Goal: Information Seeking & Learning: Find specific fact

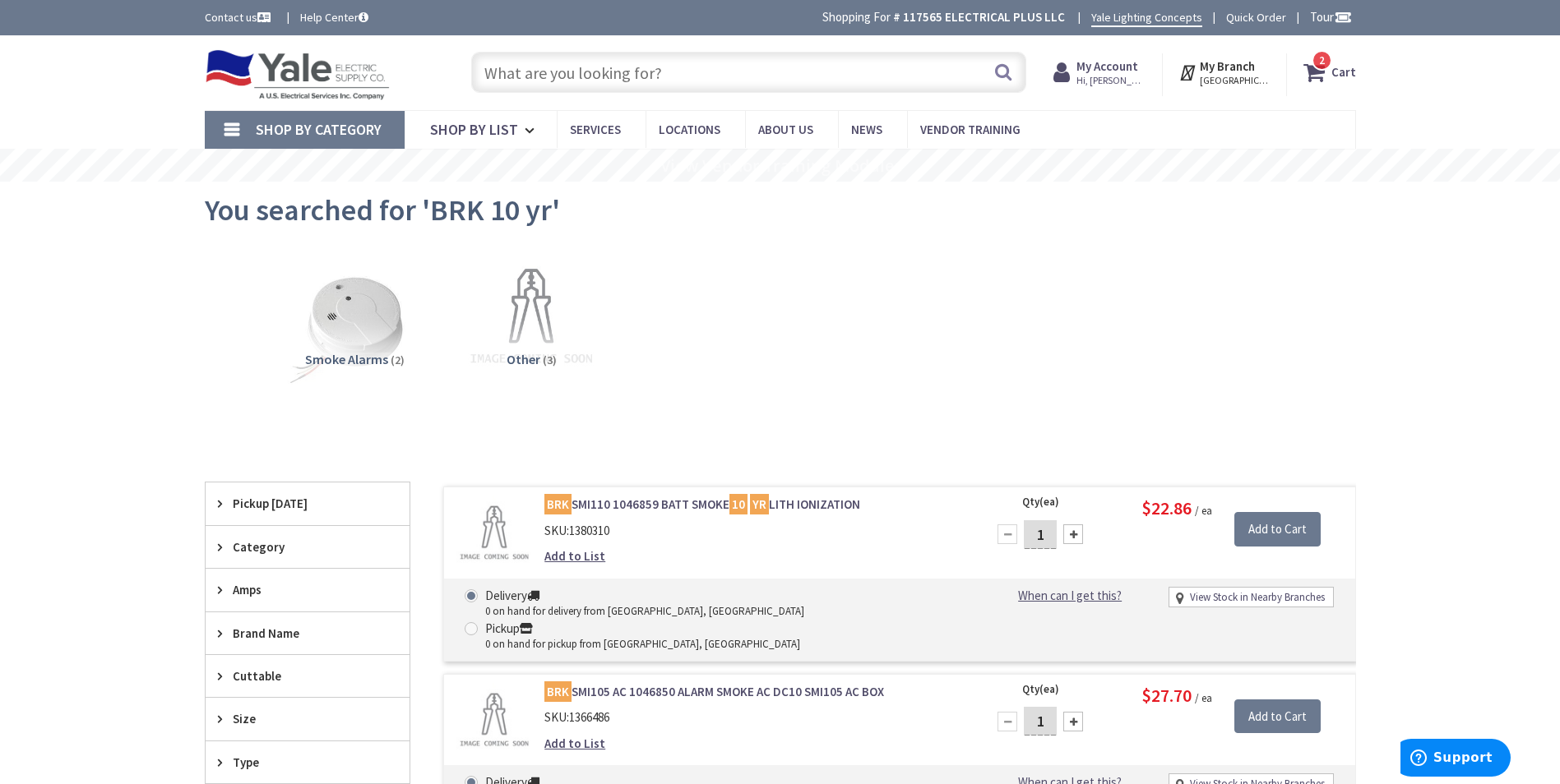
click at [673, 75] on input "text" at bounding box center [749, 73] width 555 height 41
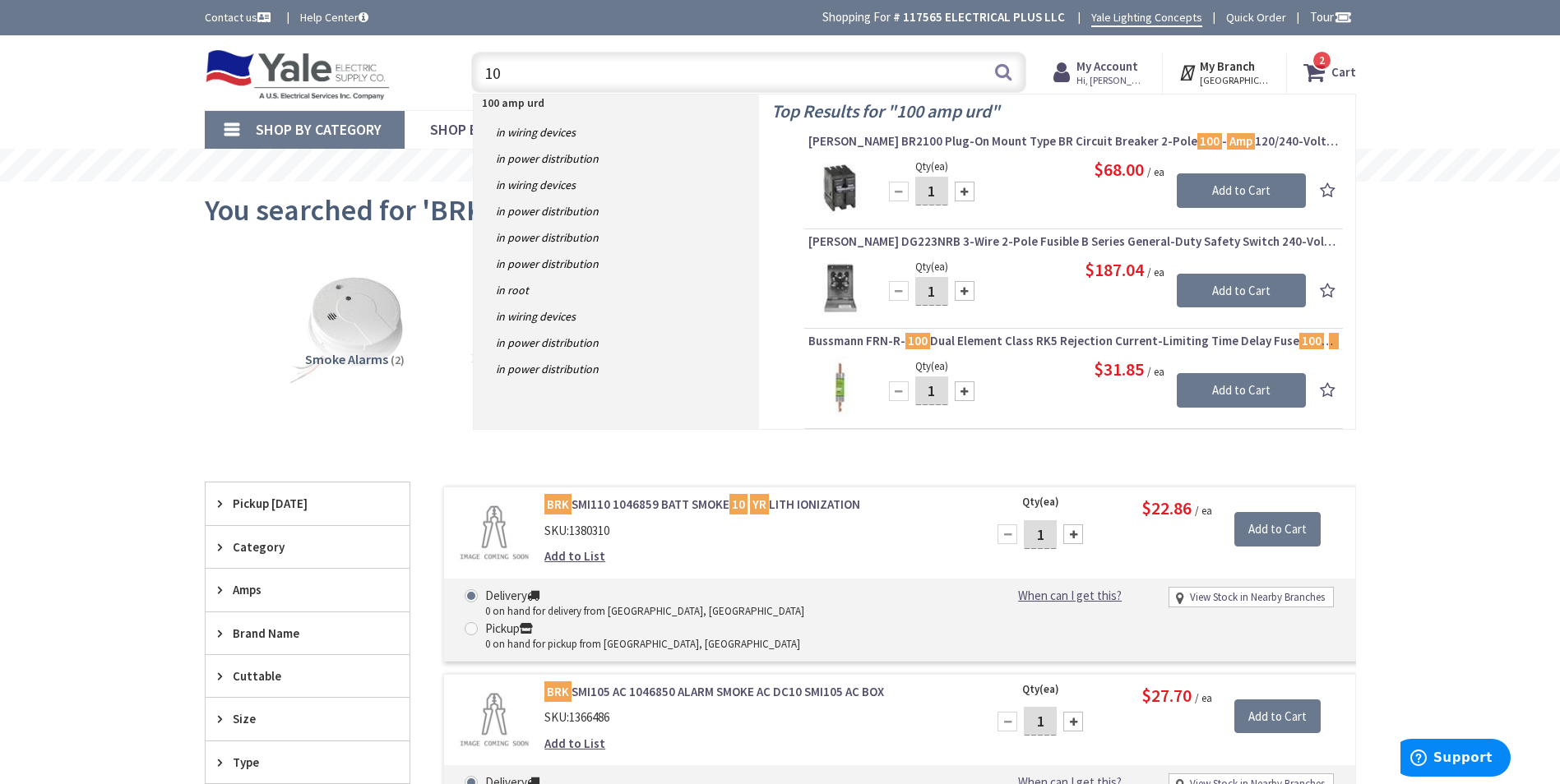
type input "1"
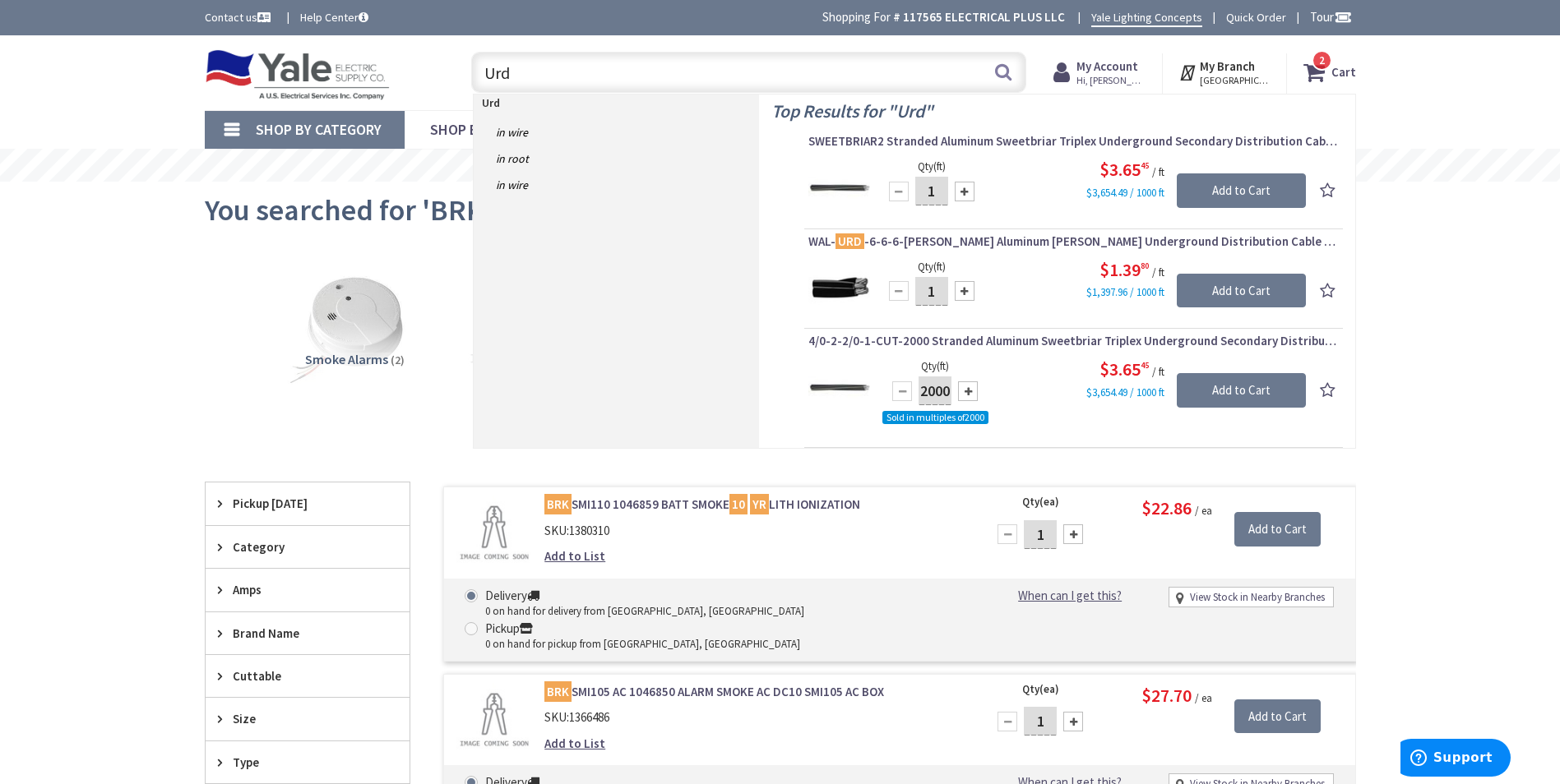
drag, startPoint x: 515, startPoint y: 73, endPoint x: 464, endPoint y: 61, distance: 52.4
click at [442, 80] on div "Toggle Nav Urd Urd Search 2 2 2 items Cart My Cart 2 Close 2" at bounding box center [781, 73] width 1176 height 55
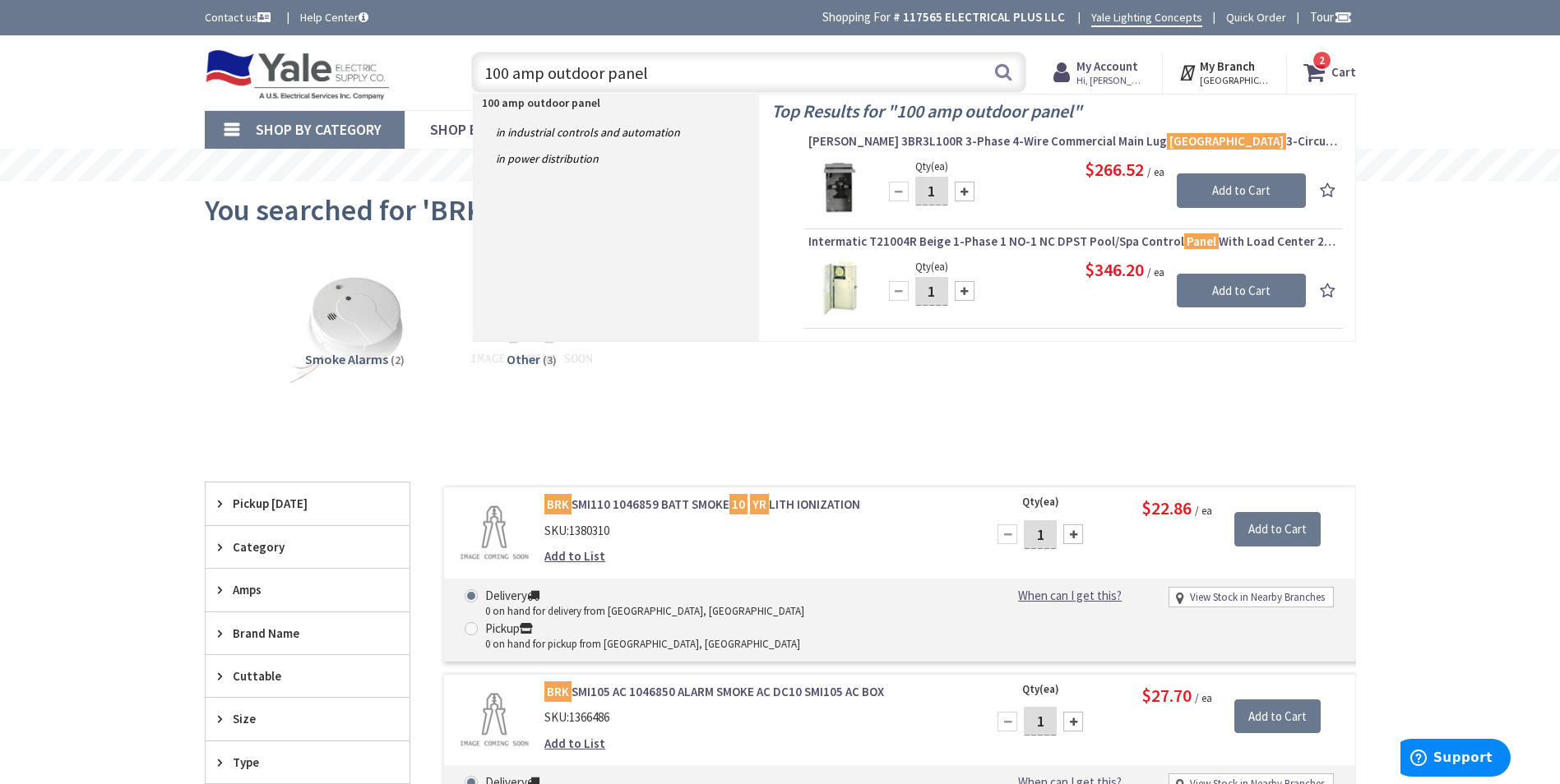
drag, startPoint x: 648, startPoint y: 73, endPoint x: 480, endPoint y: 80, distance: 168.1
click at [480, 80] on input "100 amp outdoor panel" at bounding box center [749, 73] width 555 height 41
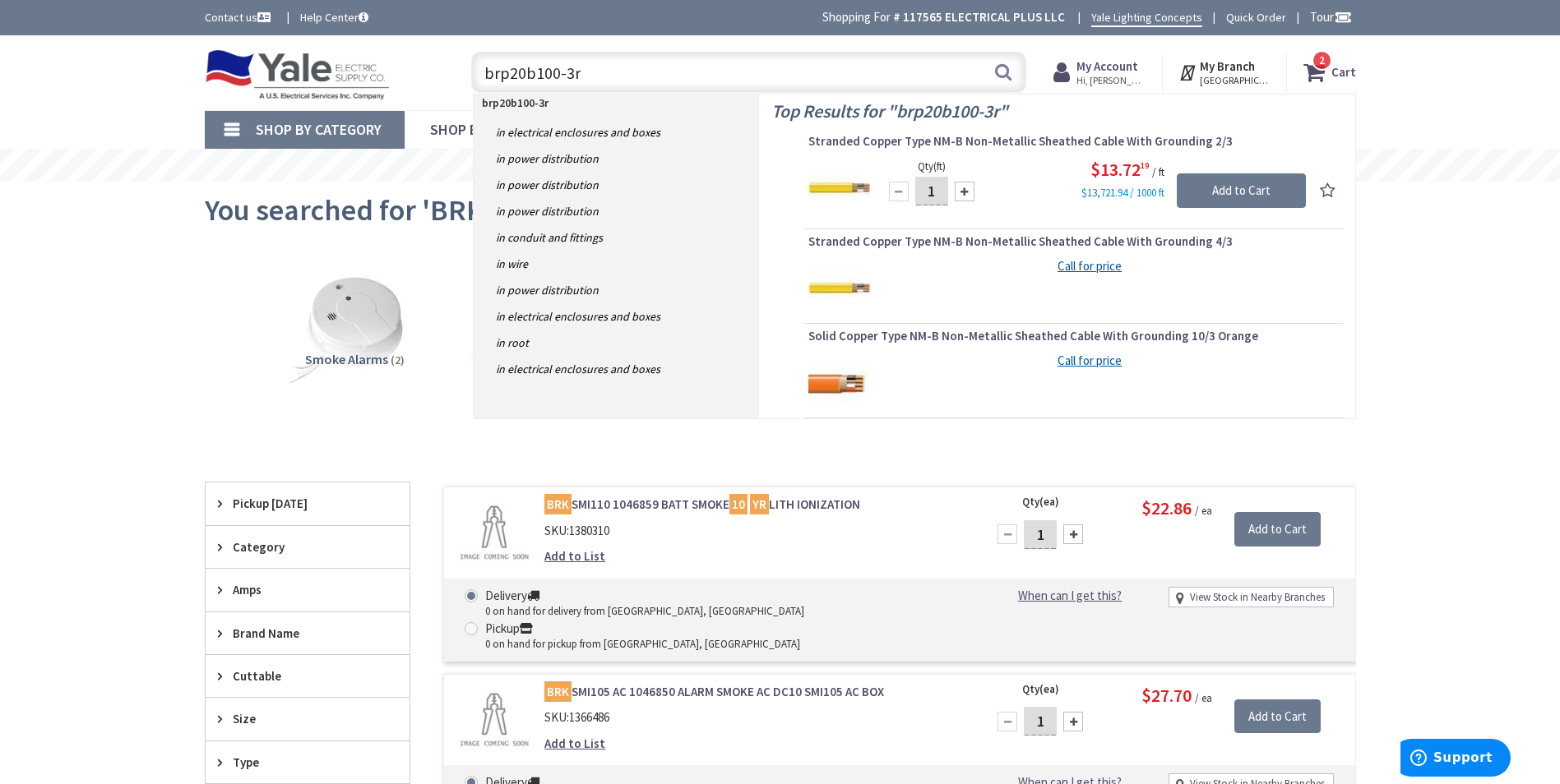
click at [520, 73] on input "brp20b100-3r" at bounding box center [749, 73] width 555 height 41
click at [524, 73] on input "brp20b100-3r" at bounding box center [749, 73] width 555 height 41
click at [556, 74] on input "brp24b100-3r" at bounding box center [749, 73] width 555 height 41
click at [522, 74] on input "brp24b125-3r" at bounding box center [749, 73] width 555 height 41
click at [515, 72] on input "brpb125-3r" at bounding box center [749, 73] width 555 height 41
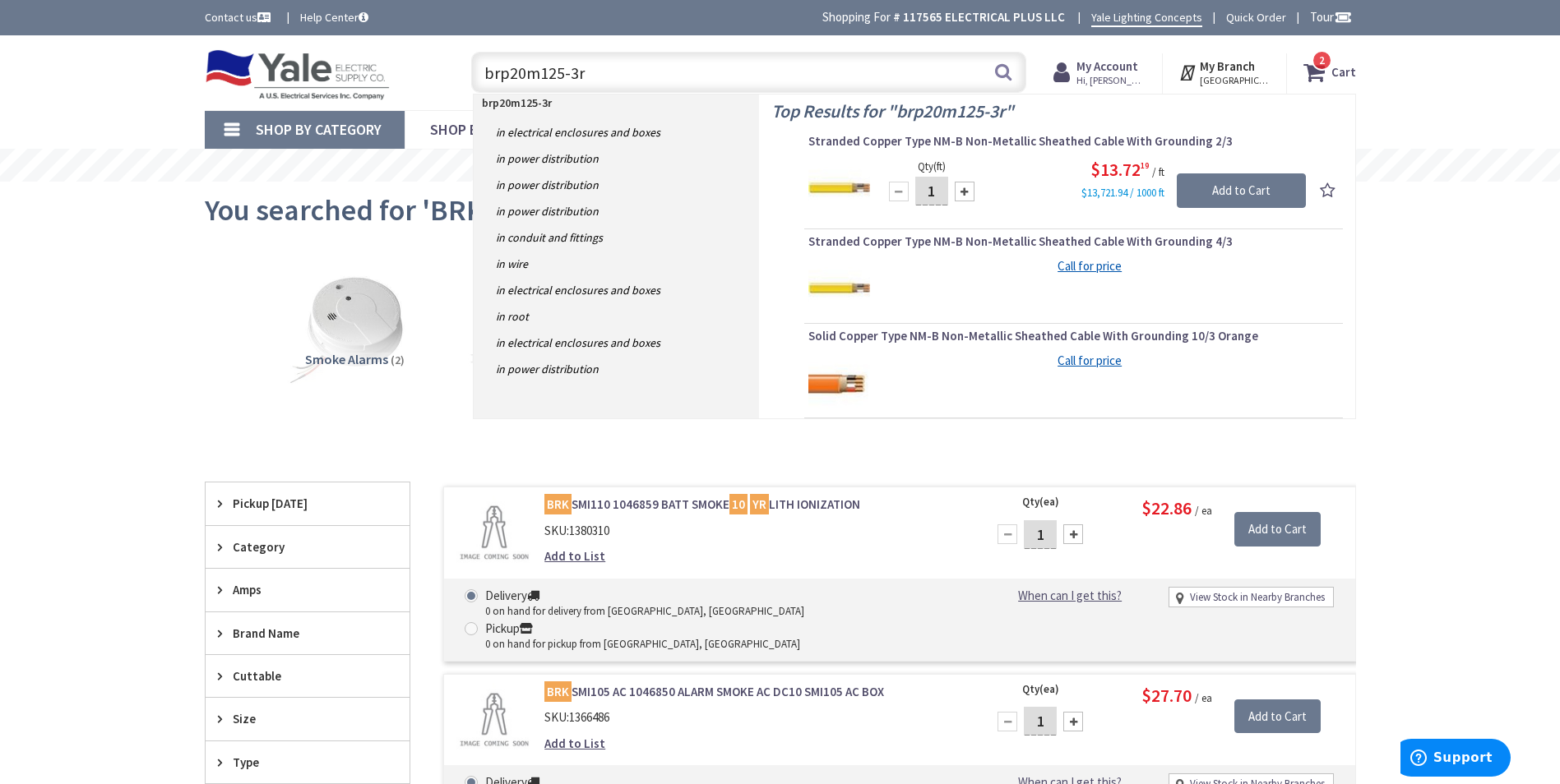
drag, startPoint x: 610, startPoint y: 66, endPoint x: 490, endPoint y: 82, distance: 121.1
click at [490, 82] on input "brp20m125-3r" at bounding box center [749, 73] width 555 height 41
type input "b"
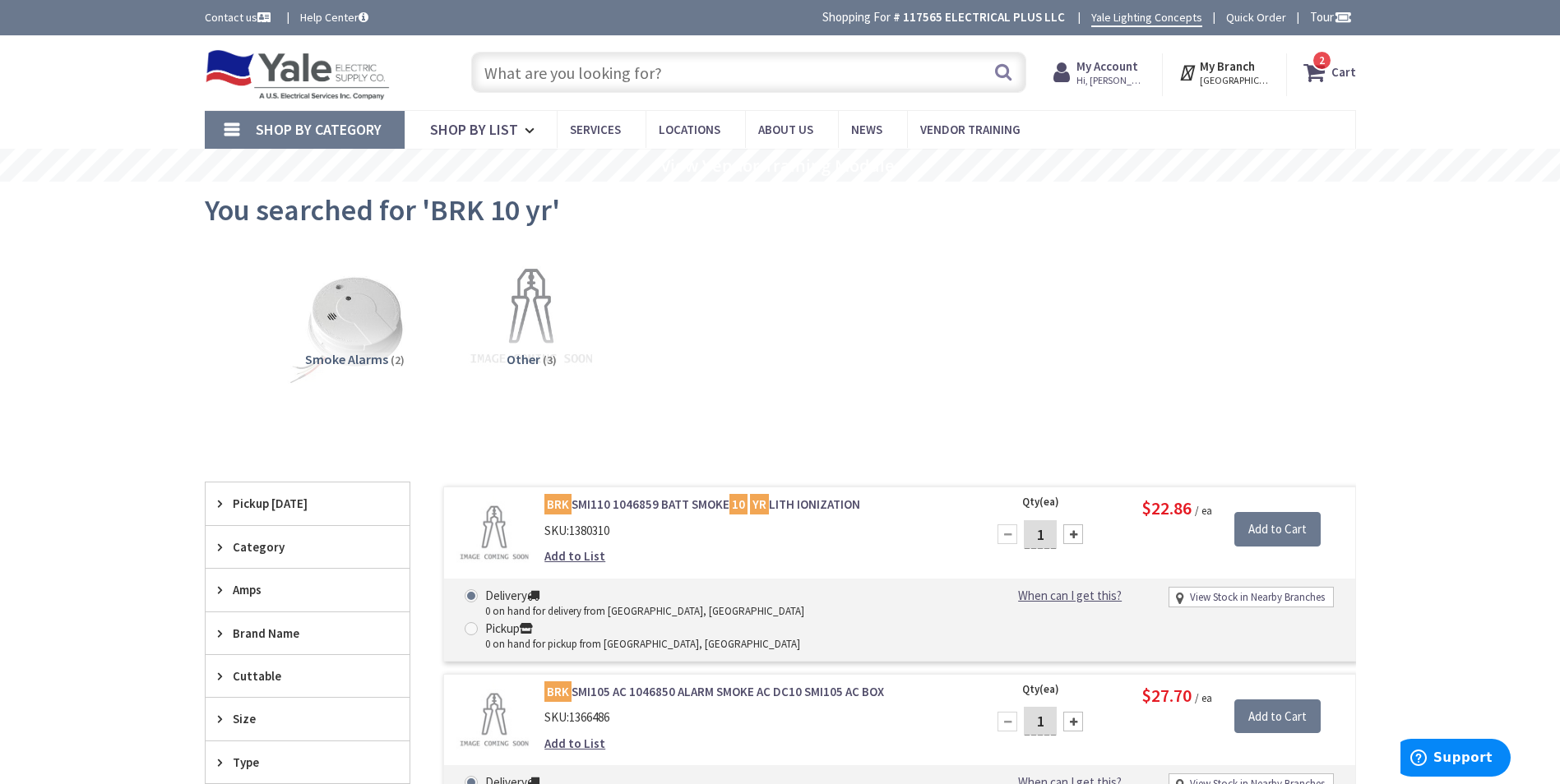
paste input "BR1624L125"
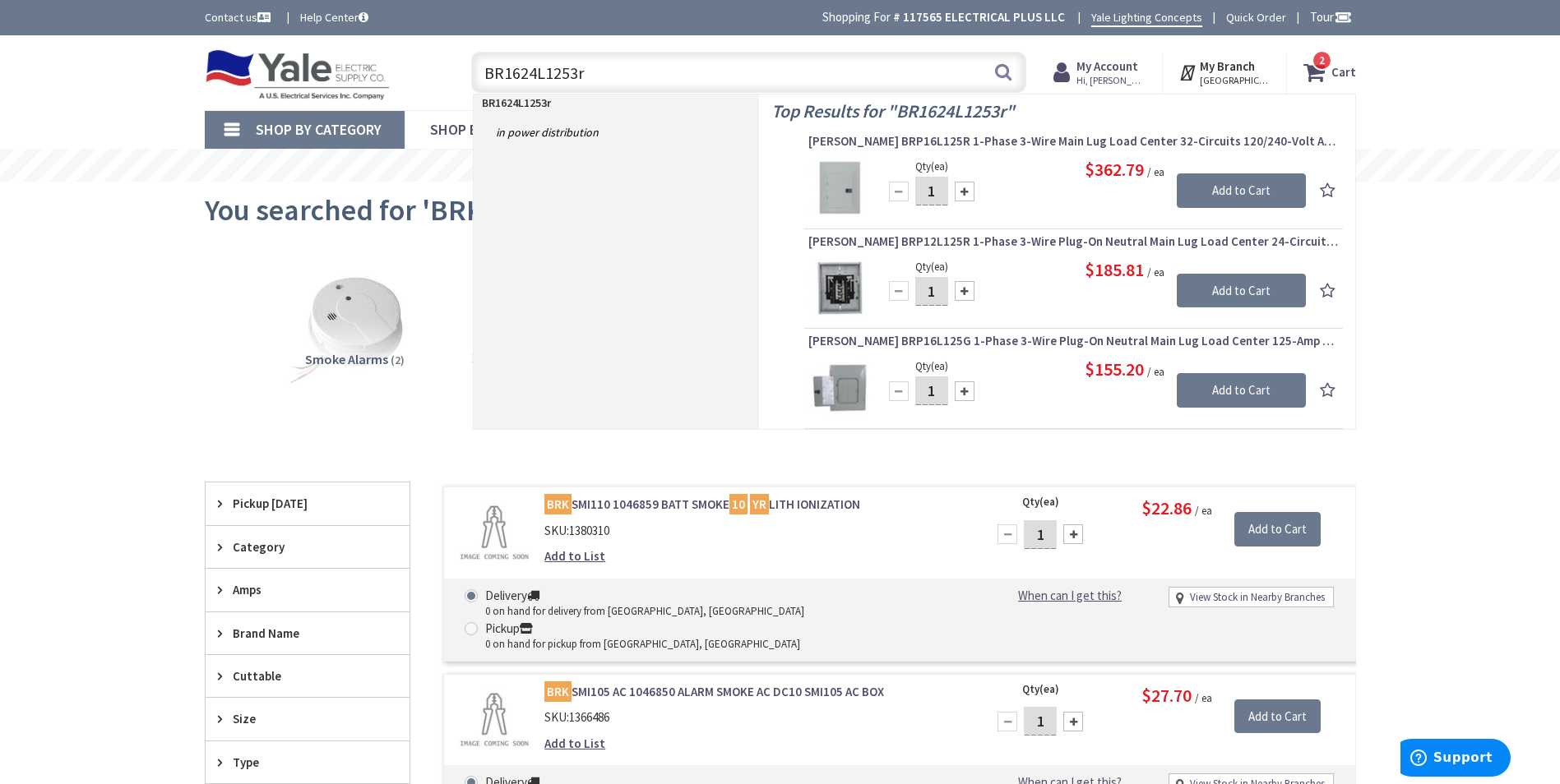
drag, startPoint x: 611, startPoint y: 74, endPoint x: 472, endPoint y: 76, distance: 139.0
click at [469, 76] on div "BR1624L1253r BR1624L1253r Search" at bounding box center [744, 71] width 563 height 53
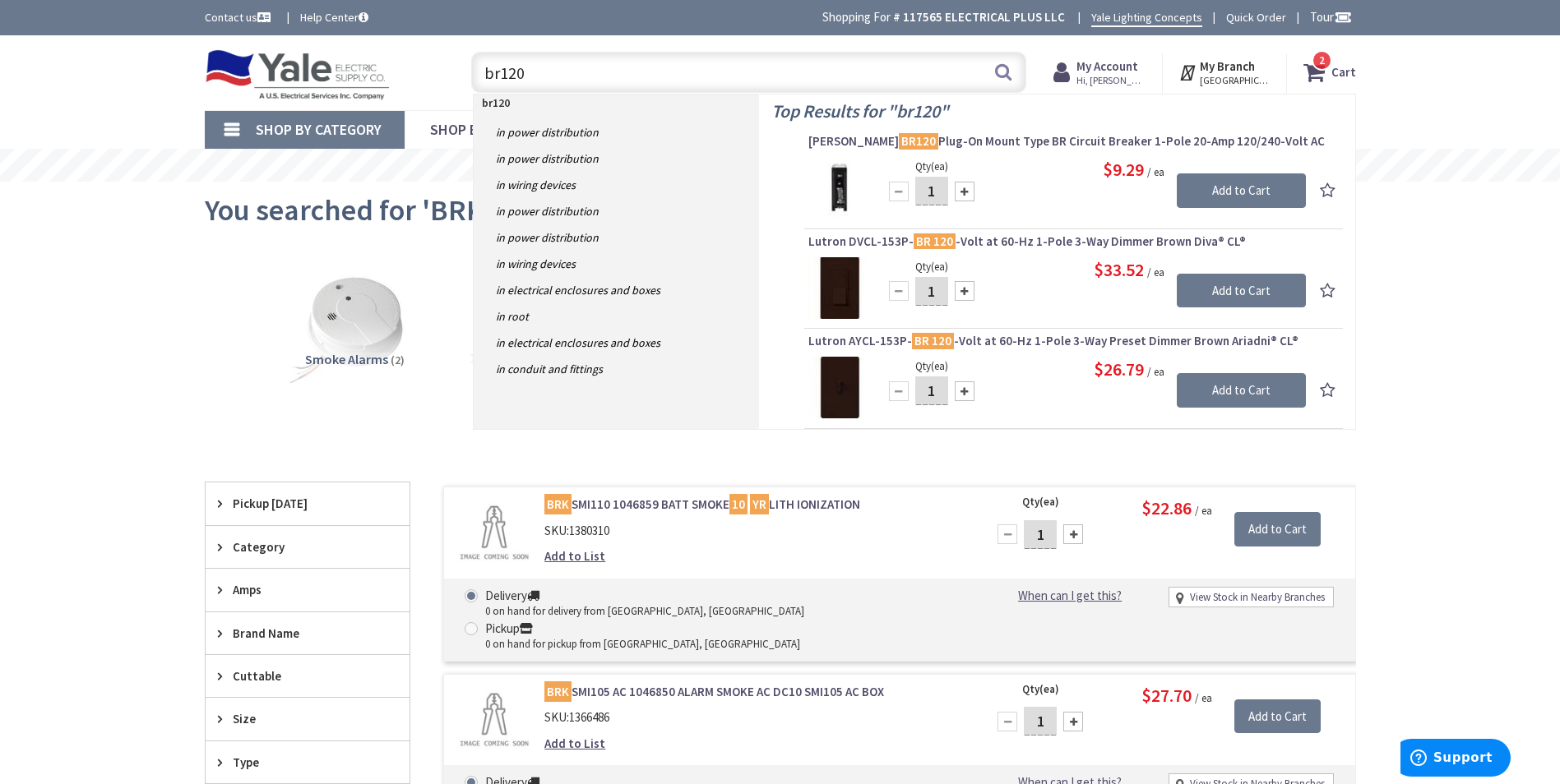
drag, startPoint x: 529, startPoint y: 67, endPoint x: 487, endPoint y: 77, distance: 43.2
click at [487, 77] on input "br120" at bounding box center [749, 73] width 555 height 41
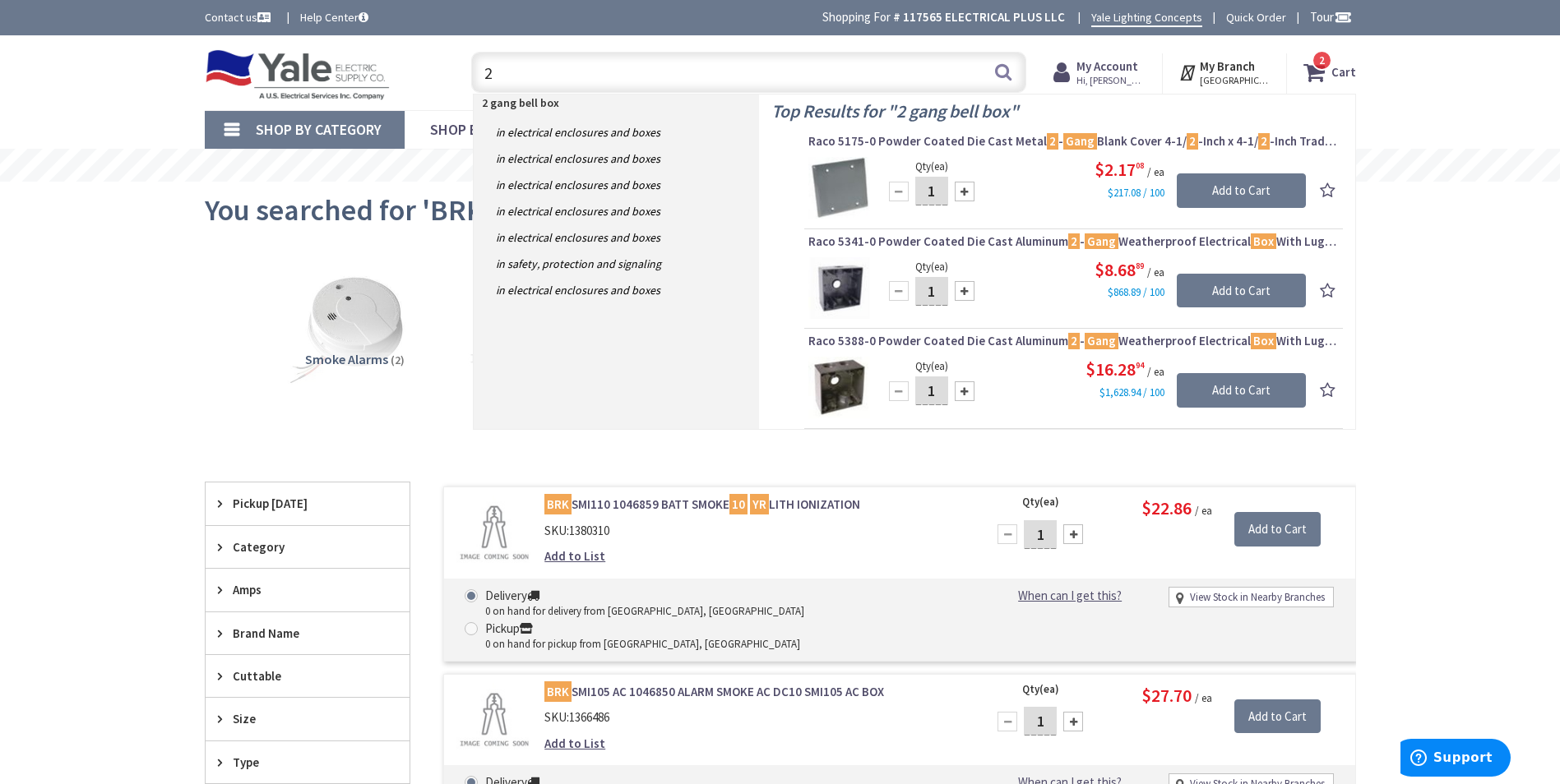
type input "2"
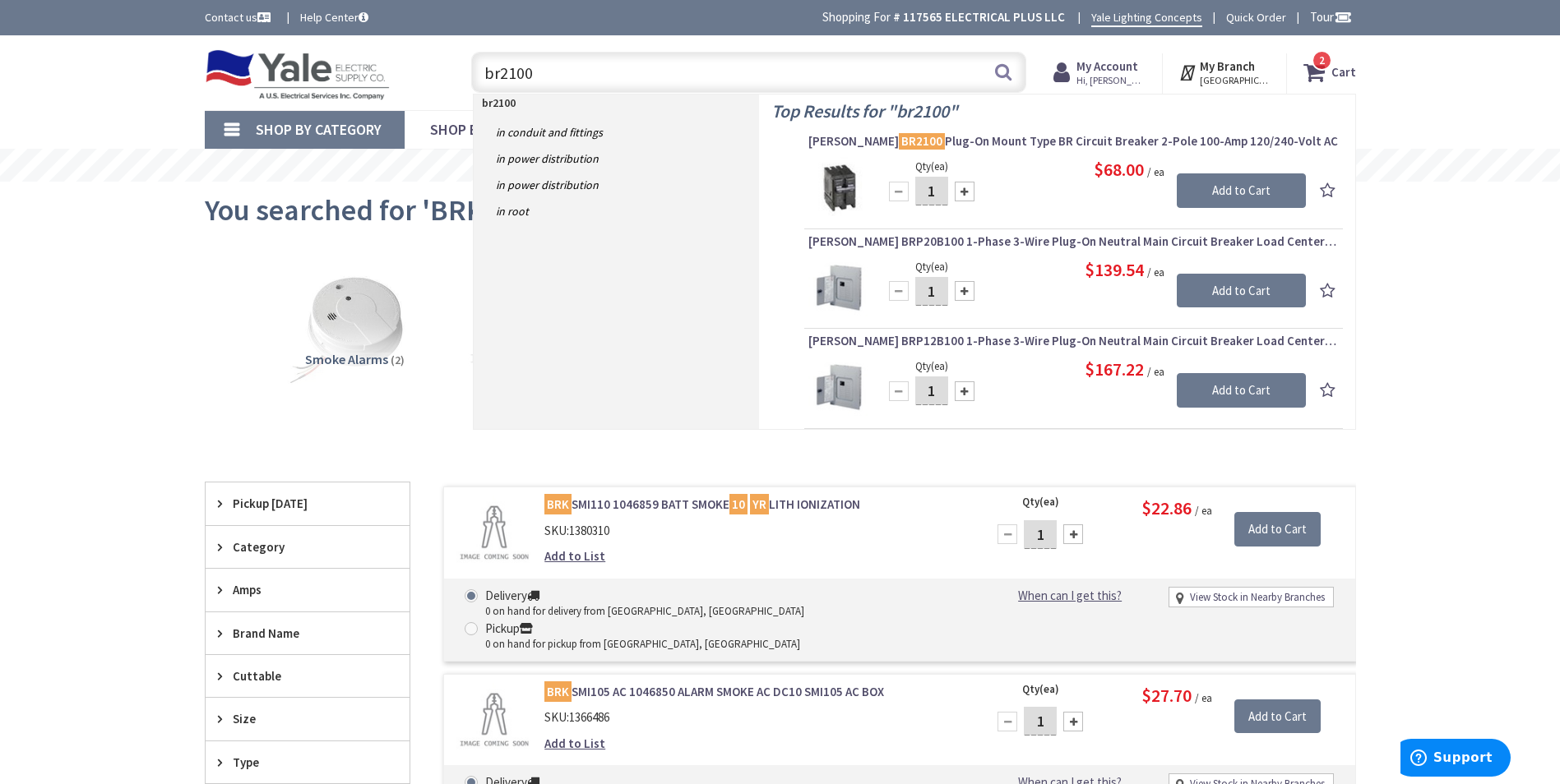
type input "br2100"
